Goal: Information Seeking & Learning: Learn about a topic

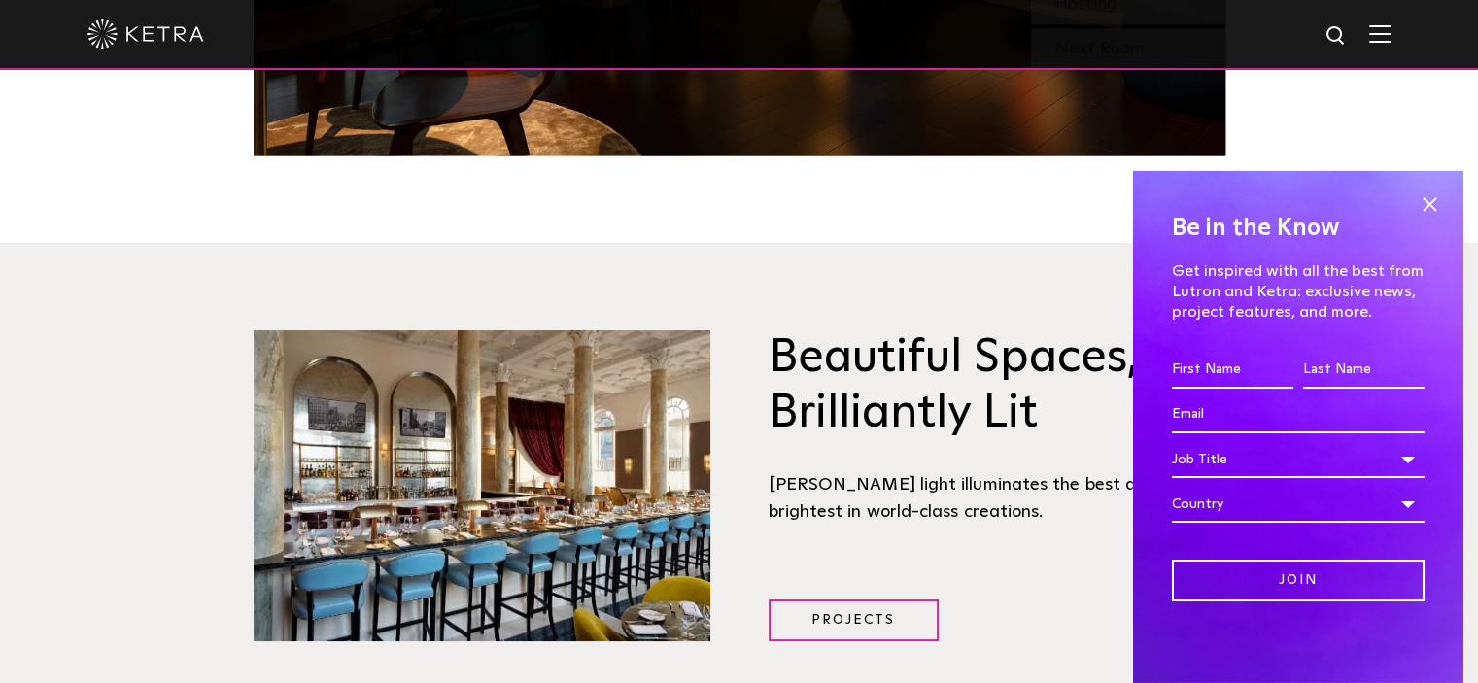
scroll to position [2043, 0]
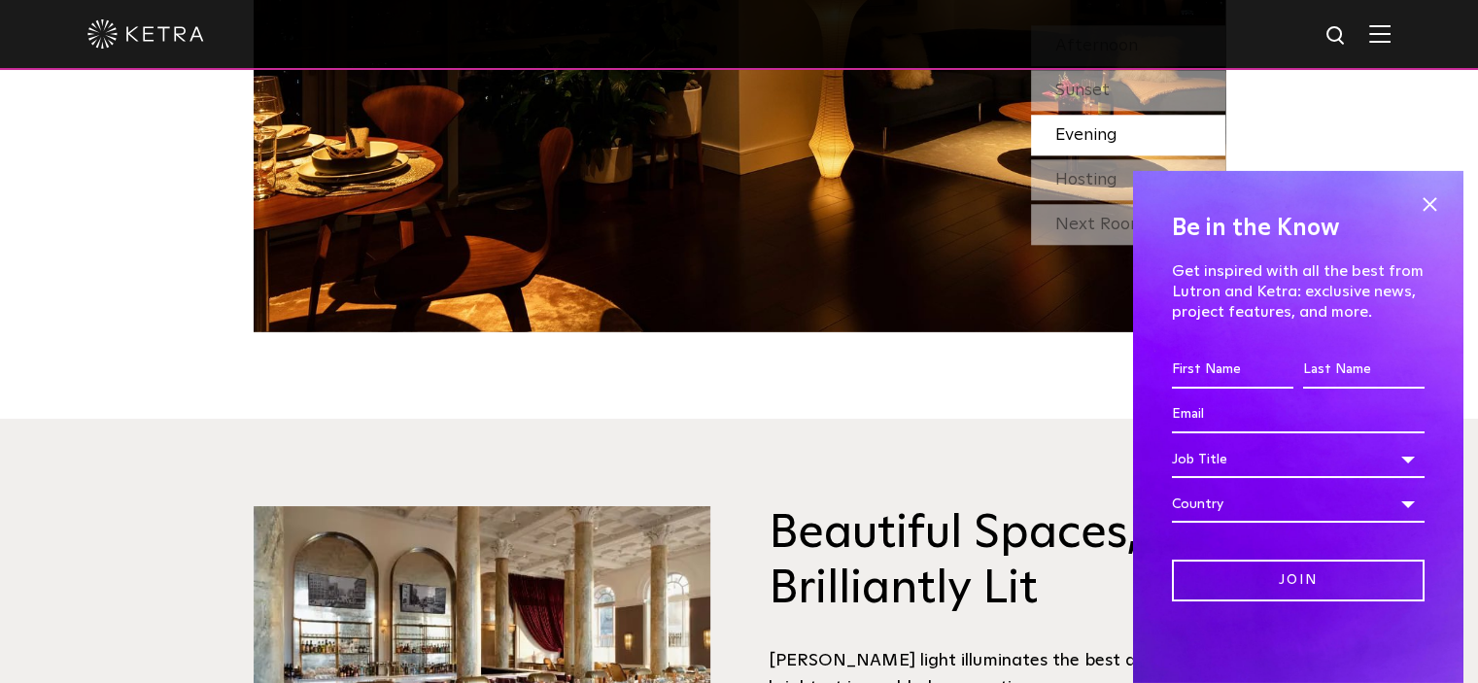
click at [1415, 206] on span at bounding box center [1429, 204] width 29 height 29
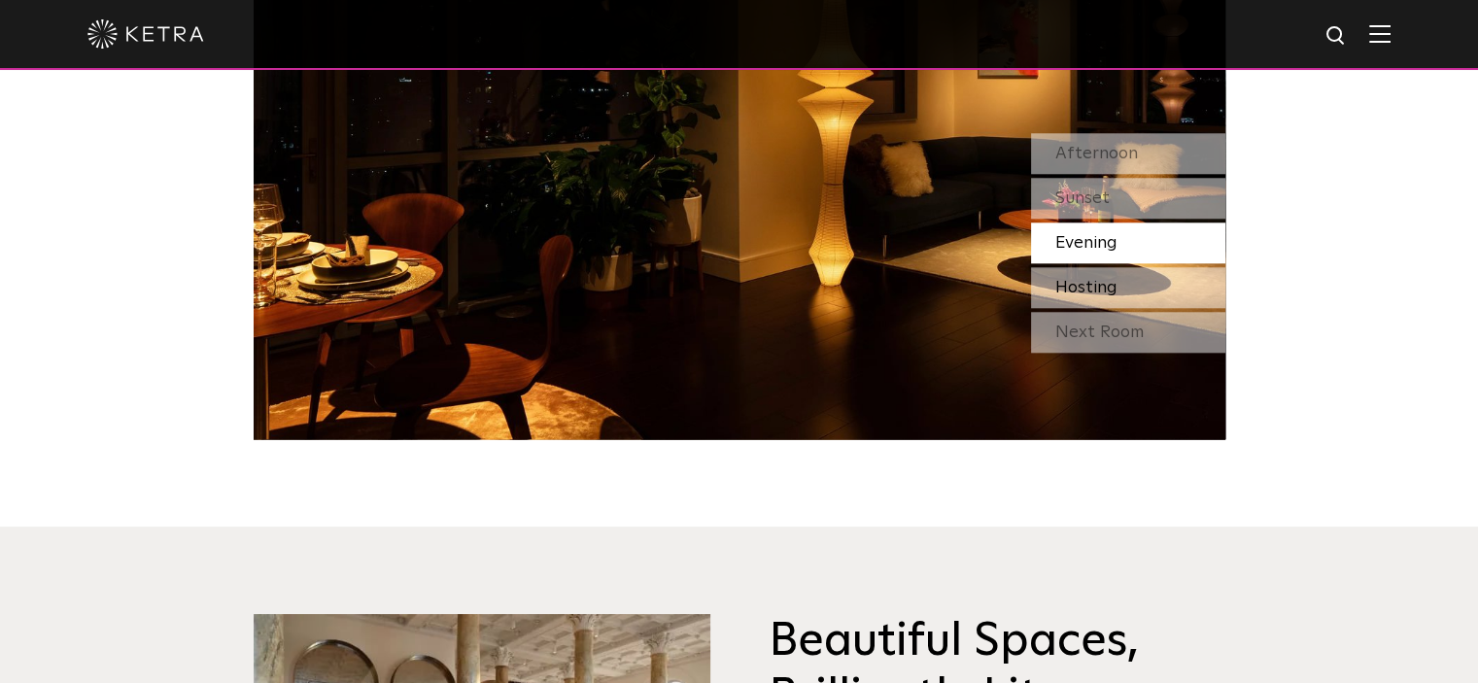
scroll to position [1752, 0]
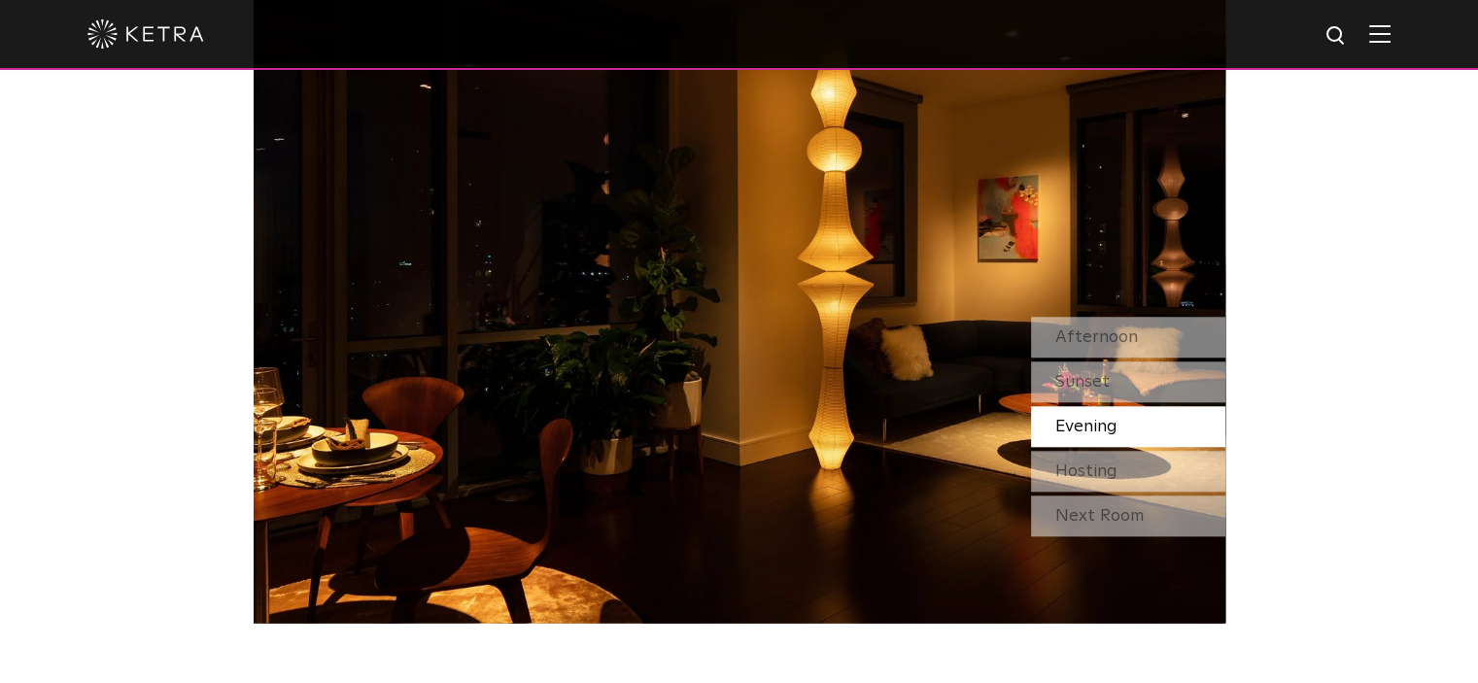
click at [1390, 50] on div at bounding box center [738, 34] width 1303 height 68
click at [1390, 43] on img at bounding box center [1379, 33] width 21 height 18
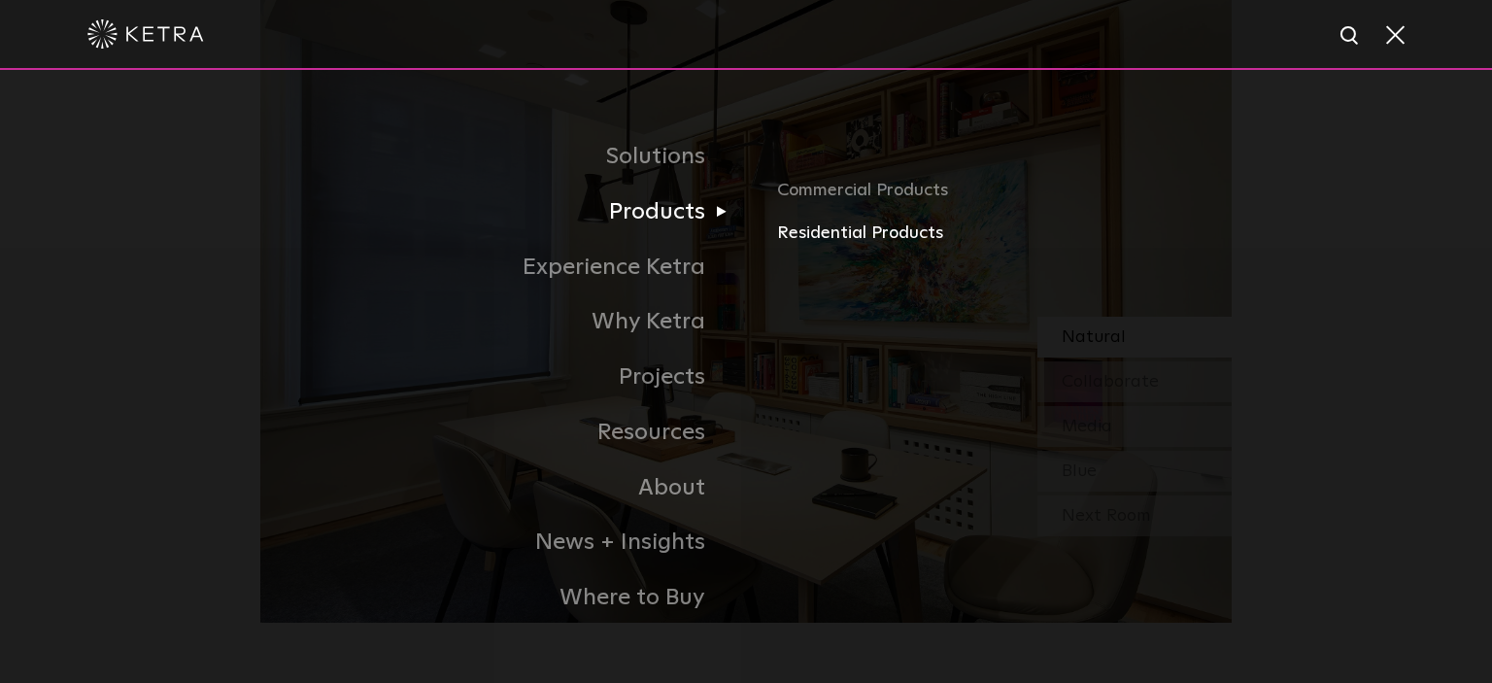
click at [847, 234] on link "Residential Products" at bounding box center [1004, 234] width 455 height 28
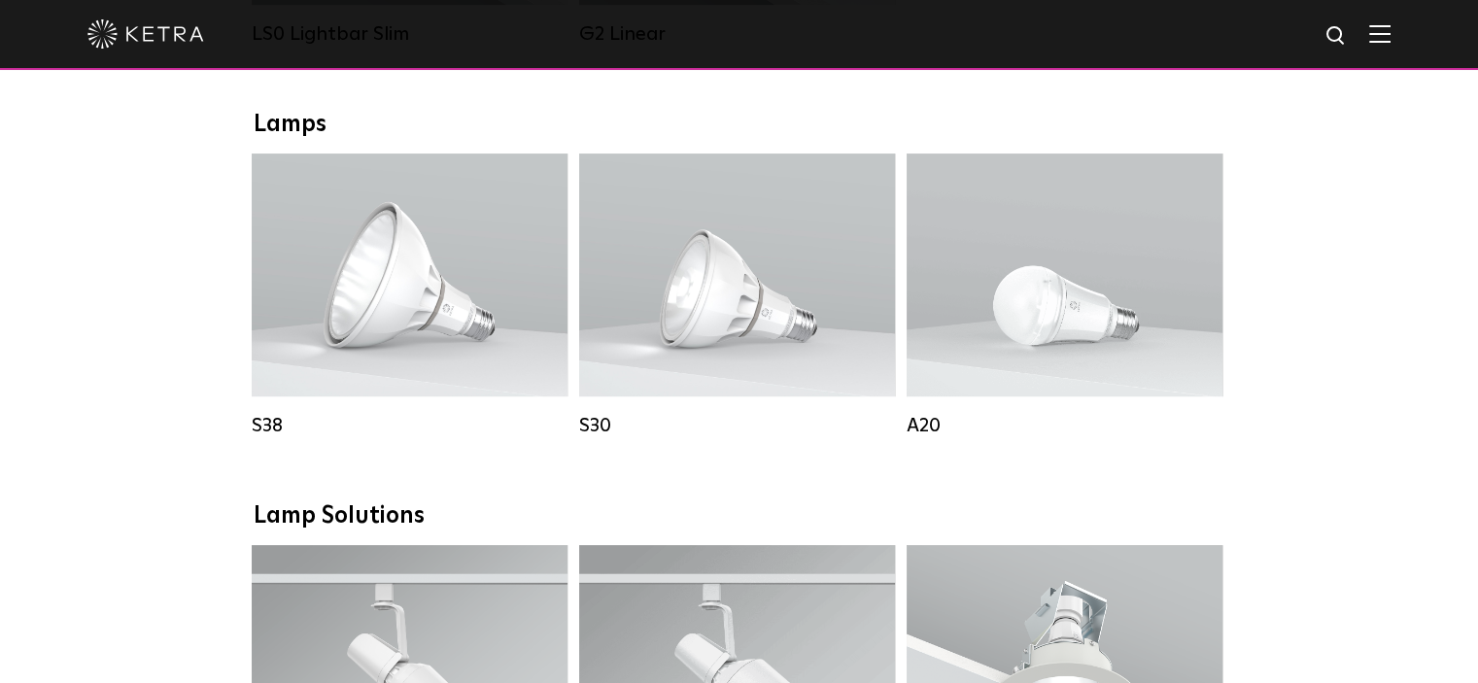
scroll to position [1069, 0]
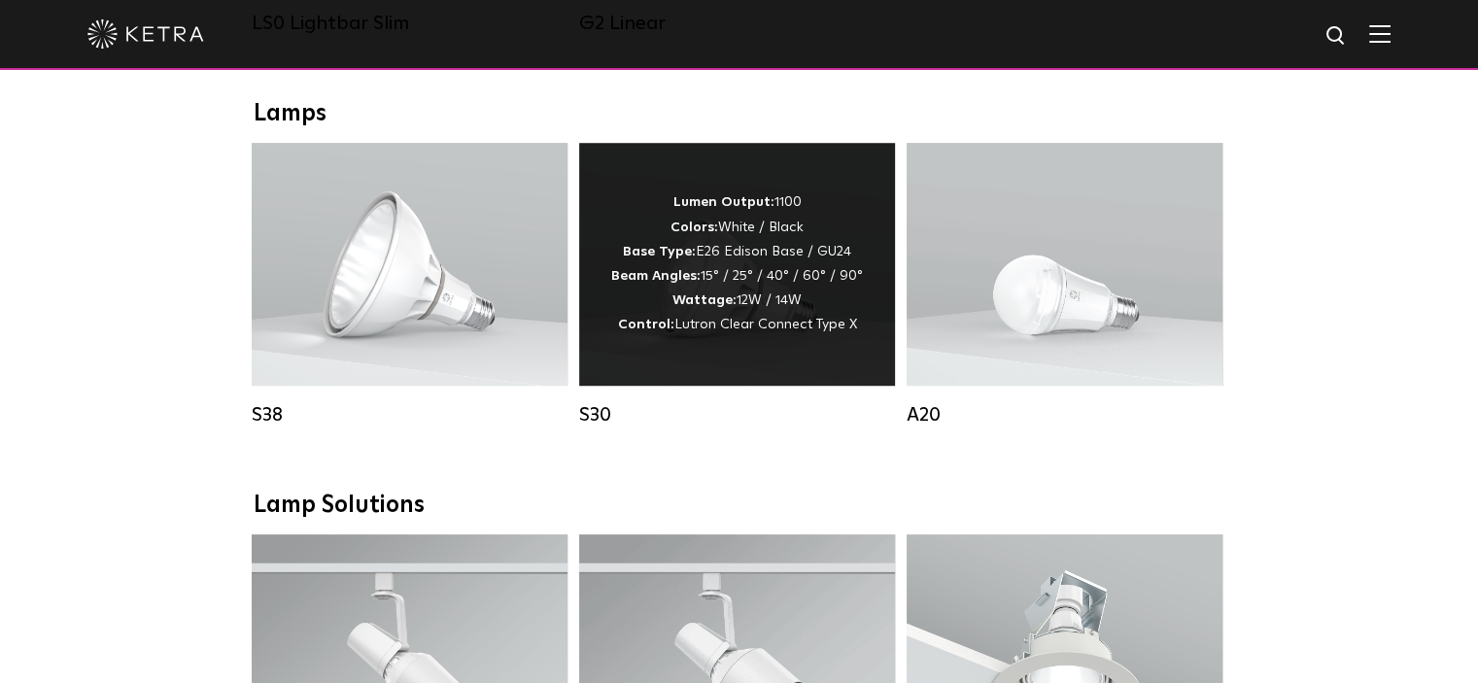
click at [716, 331] on span "Lutron Clear Connect Type X" at bounding box center [765, 325] width 183 height 14
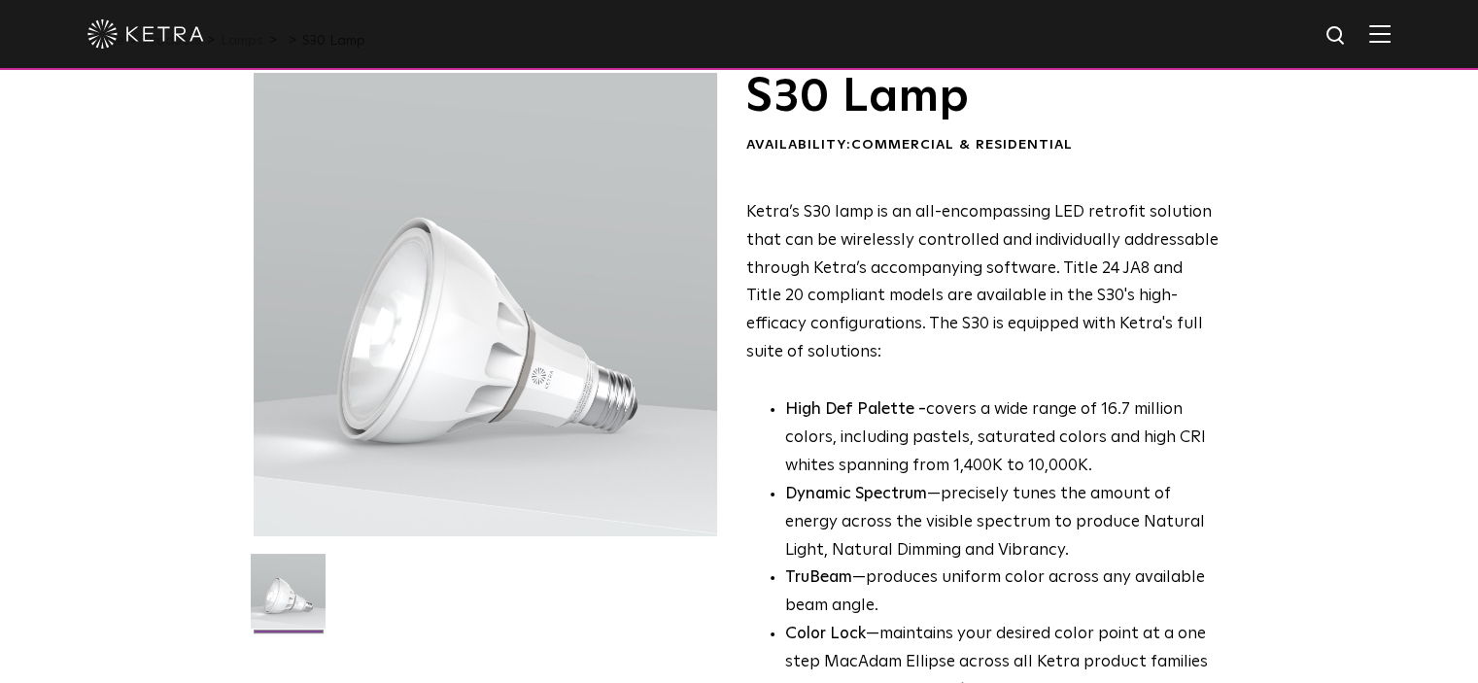
scroll to position [97, 0]
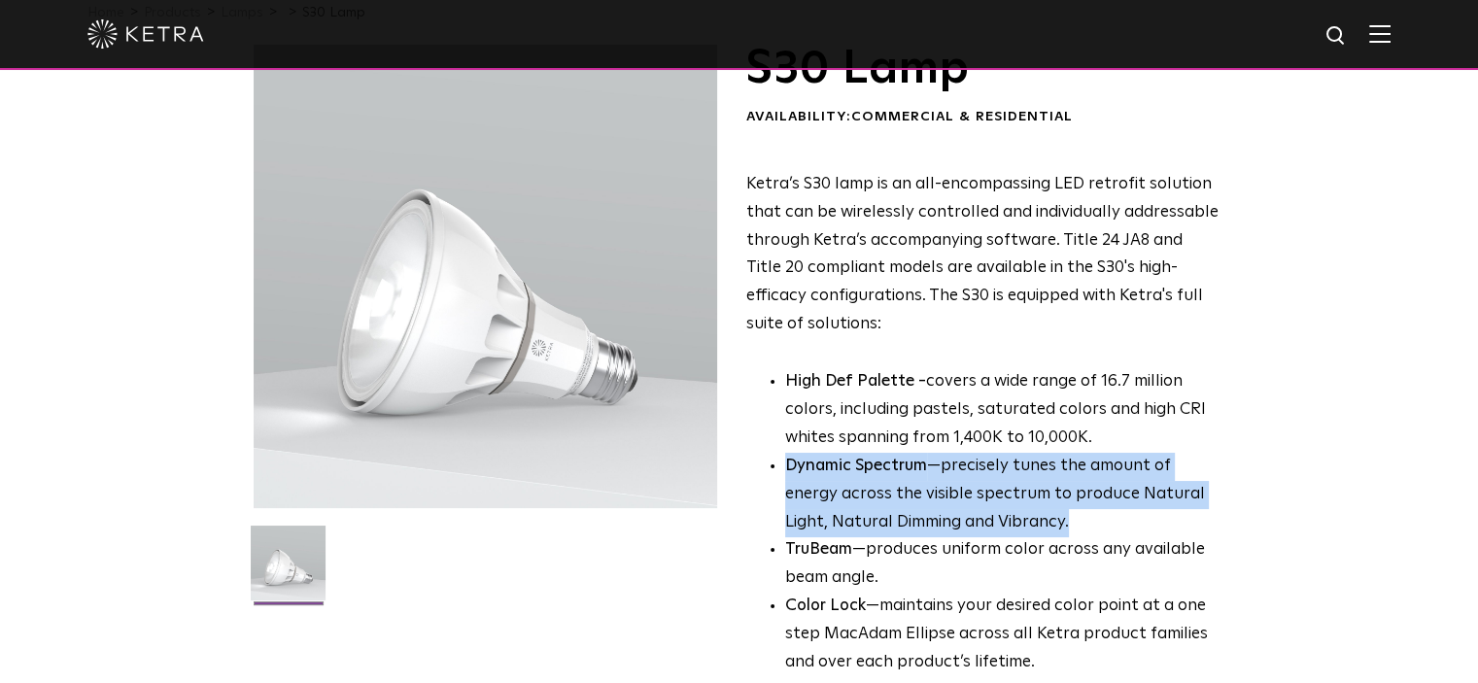
drag, startPoint x: 781, startPoint y: 463, endPoint x: 1144, endPoint y: 520, distance: 366.7
click at [1144, 520] on ul "High Def Palette - covers a wide range of 16.7 million colors, including pastel…" at bounding box center [982, 522] width 473 height 309
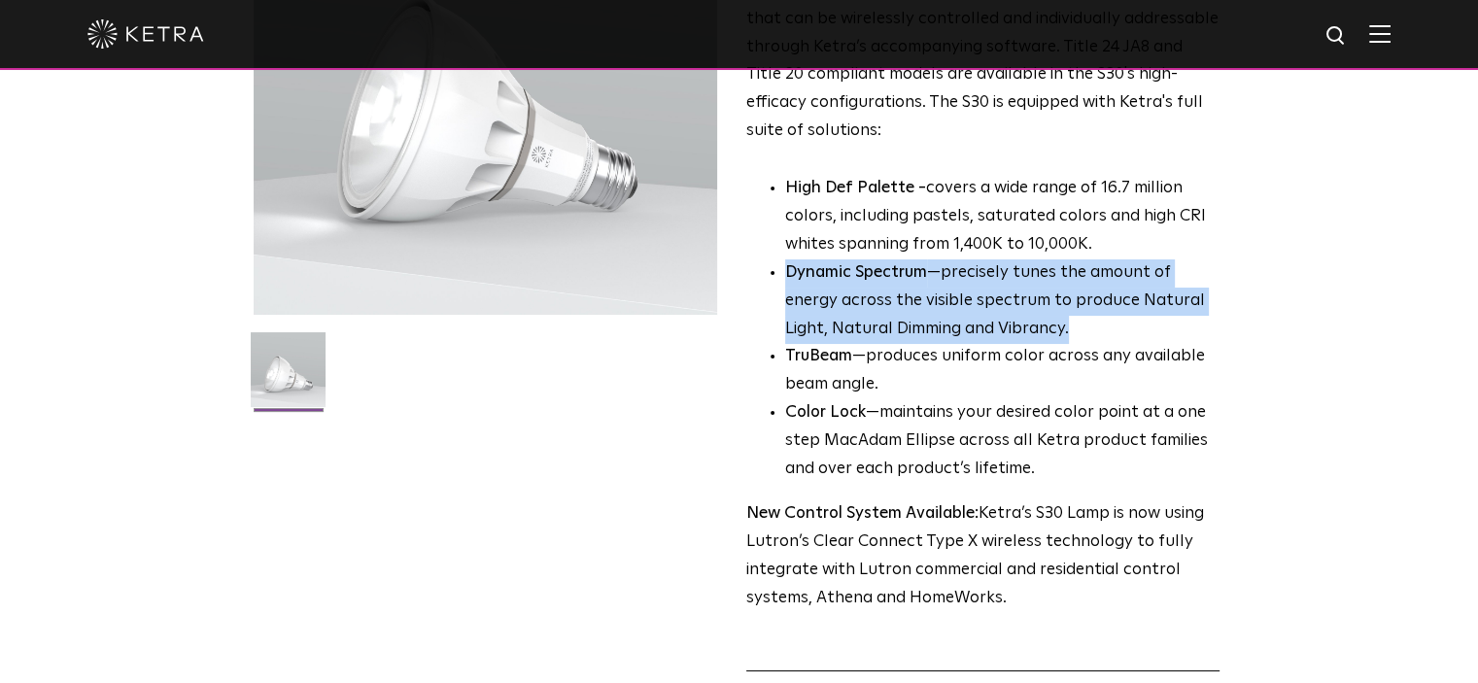
scroll to position [291, 0]
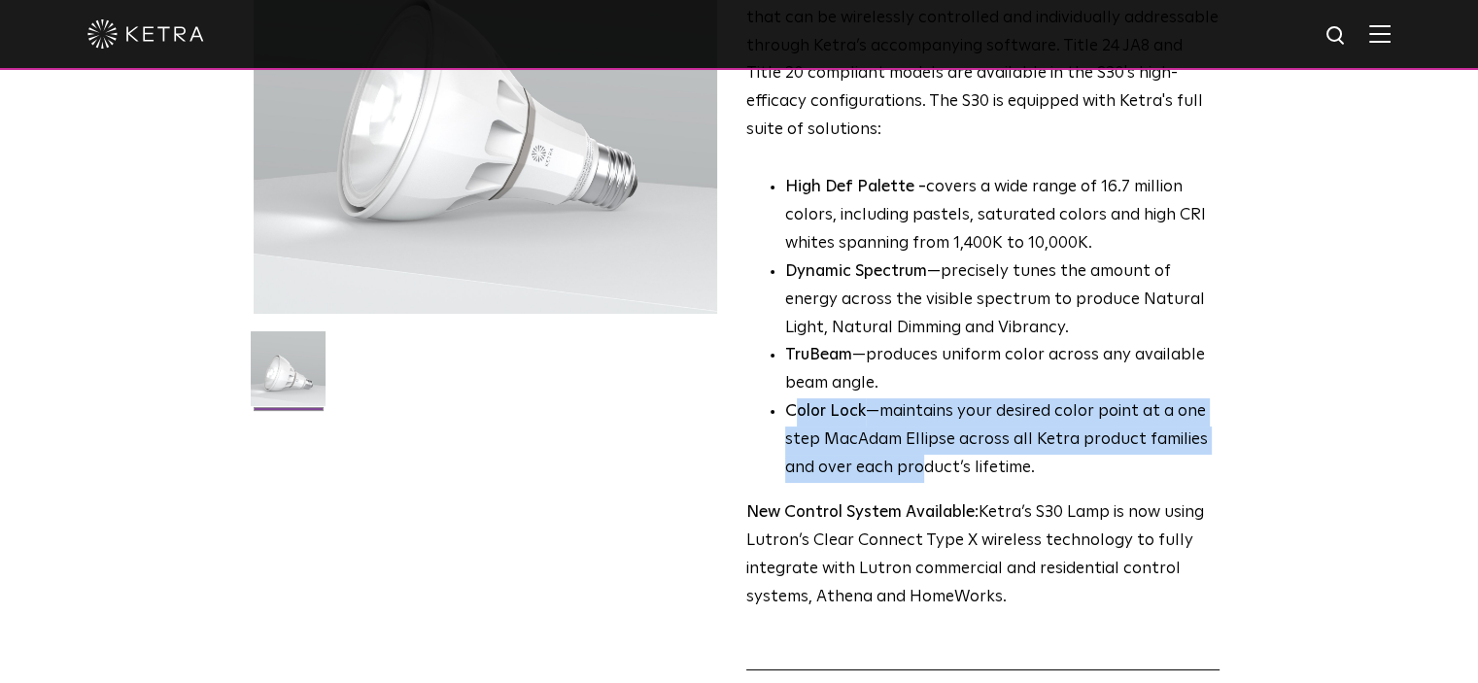
drag, startPoint x: 796, startPoint y: 424, endPoint x: 922, endPoint y: 475, distance: 136.4
click at [922, 475] on li "Color Lock —maintains your desired color point at a one step MacAdam Ellipse ac…" at bounding box center [1002, 440] width 434 height 85
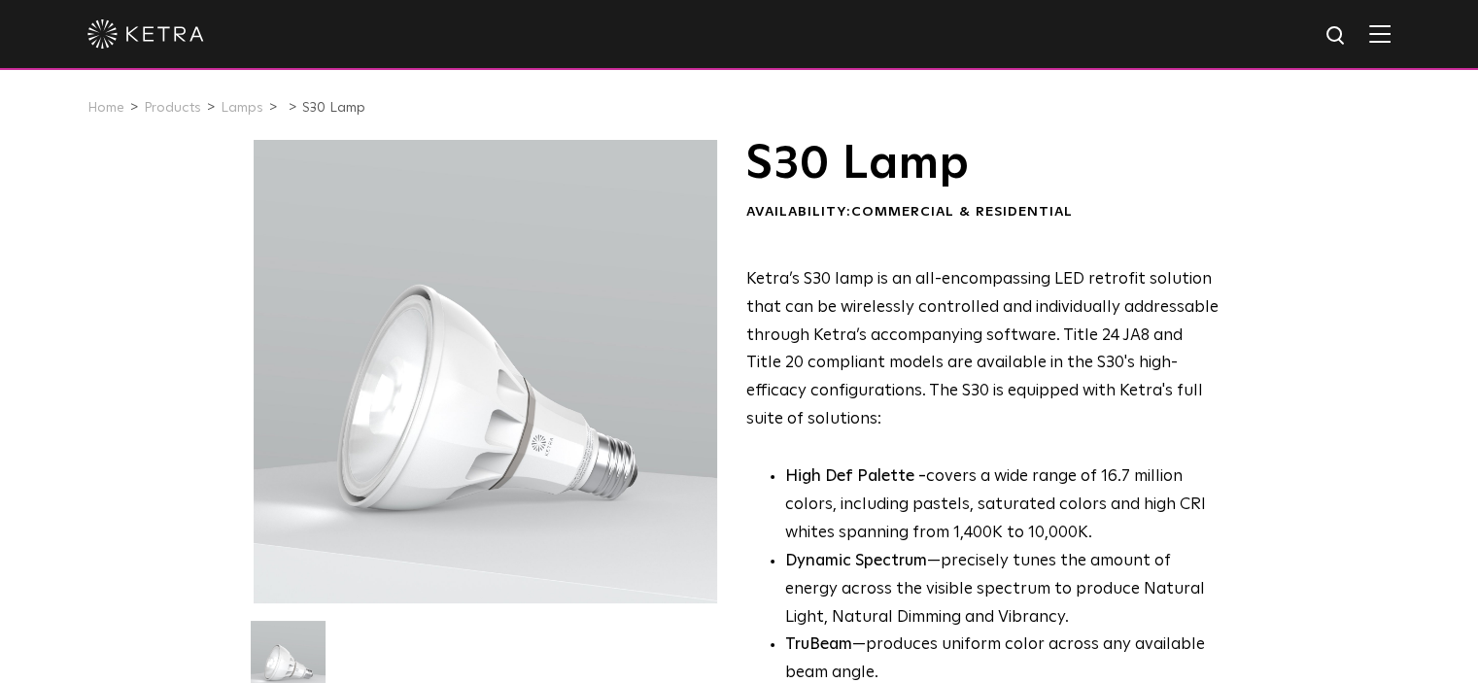
scroll to position [0, 0]
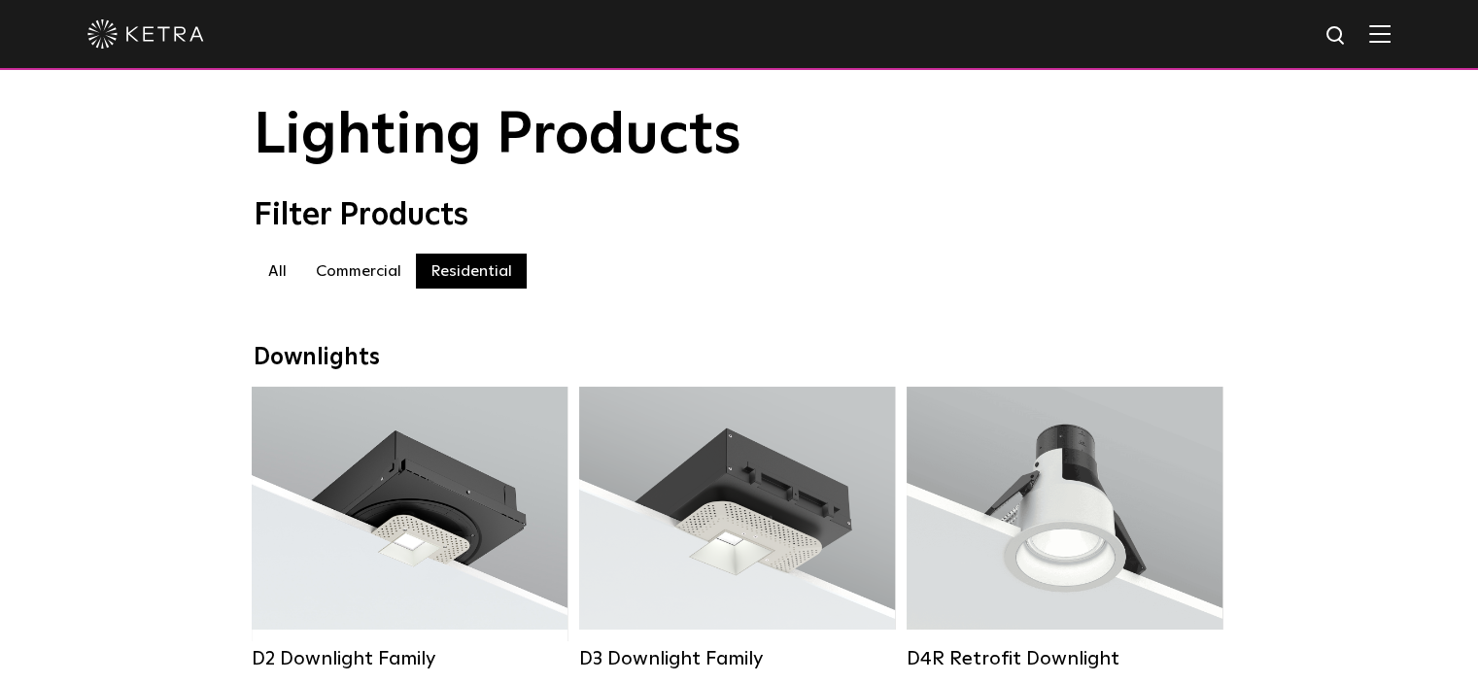
scroll to position [28, 0]
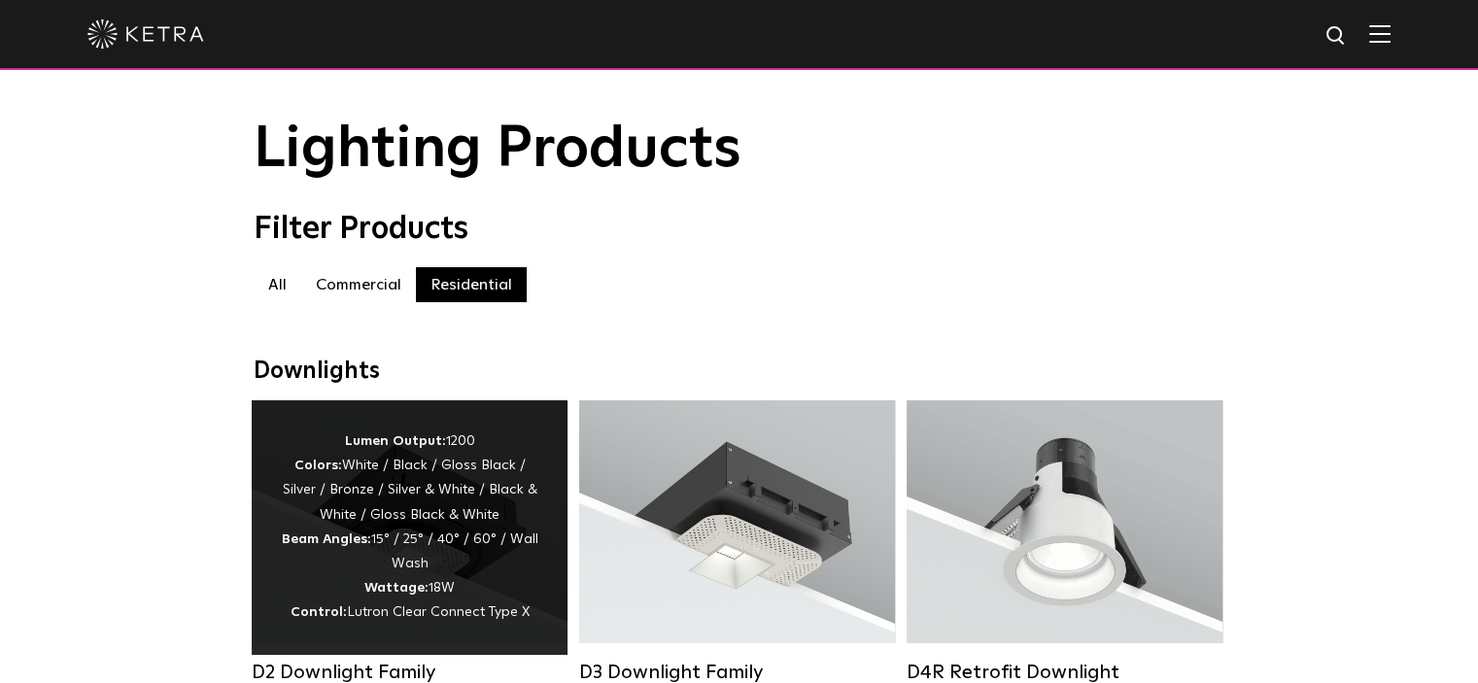
click at [455, 527] on div "Lumen Output: 1200 Colors: White / Black / Gloss Black / Silver / Bronze / Silv…" at bounding box center [409, 527] width 257 height 196
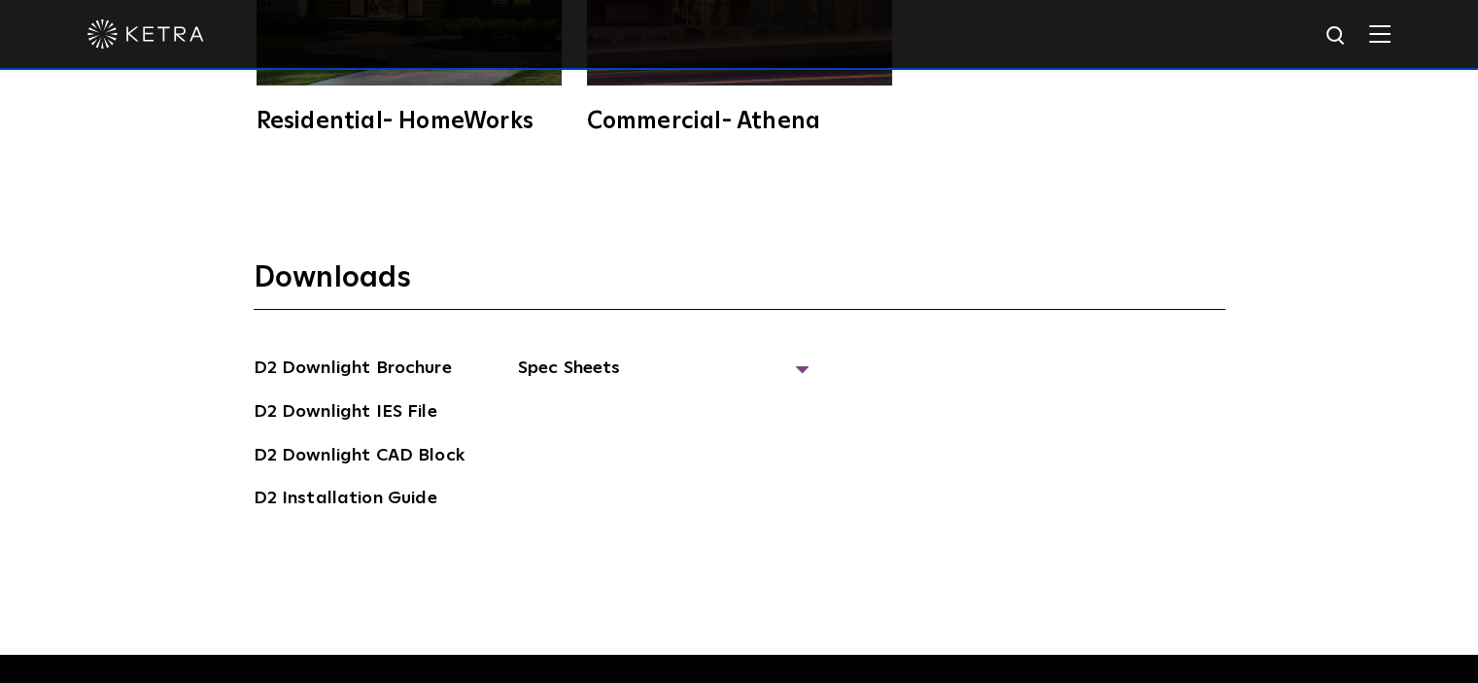
scroll to position [5052, 0]
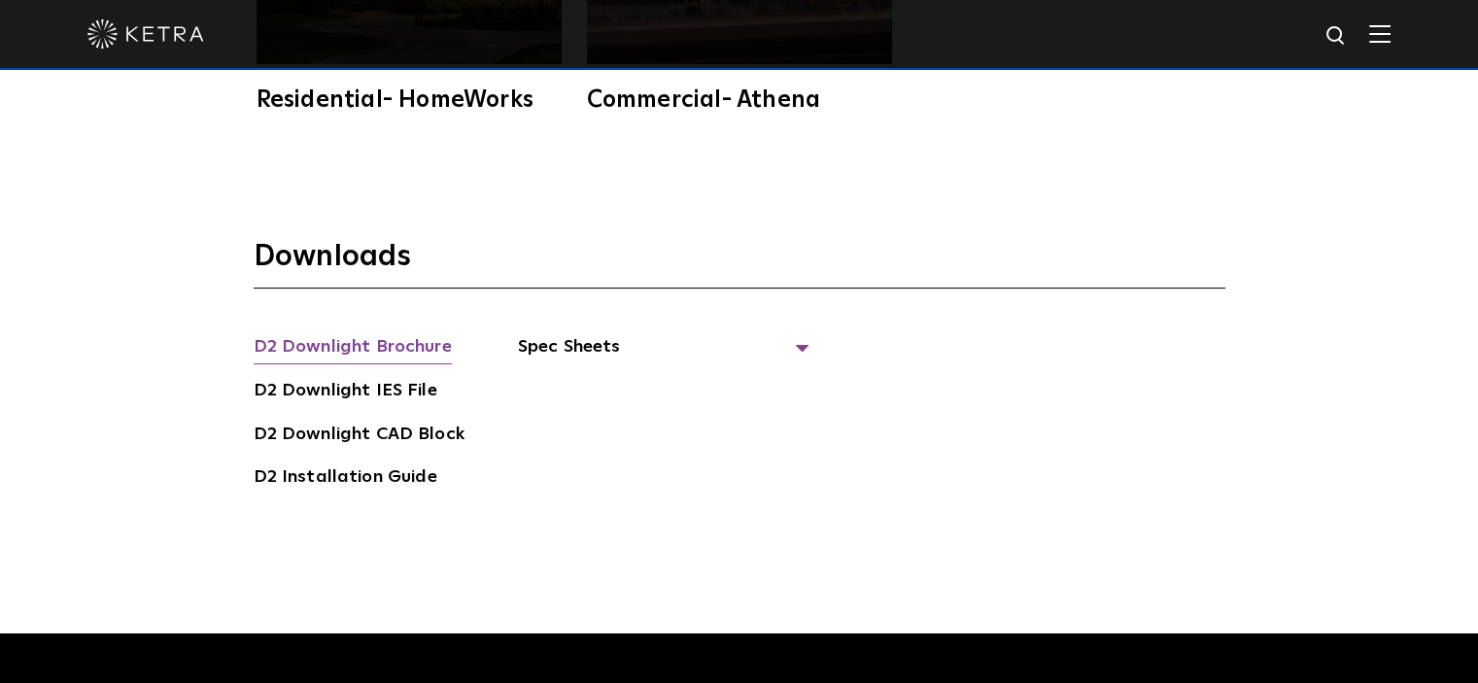
click at [419, 333] on link "D2 Downlight Brochure" at bounding box center [353, 348] width 198 height 31
